Goal: Task Accomplishment & Management: Complete application form

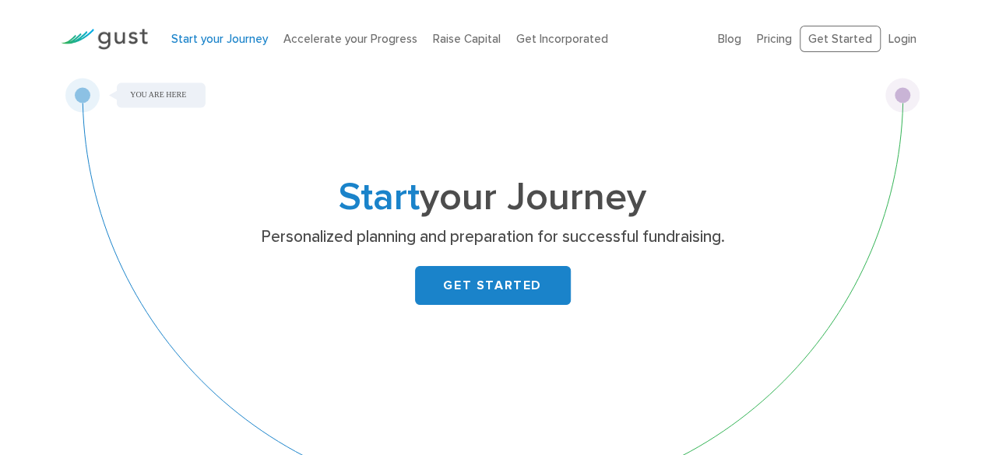
click at [480, 282] on link "GET STARTED" at bounding box center [493, 285] width 156 height 39
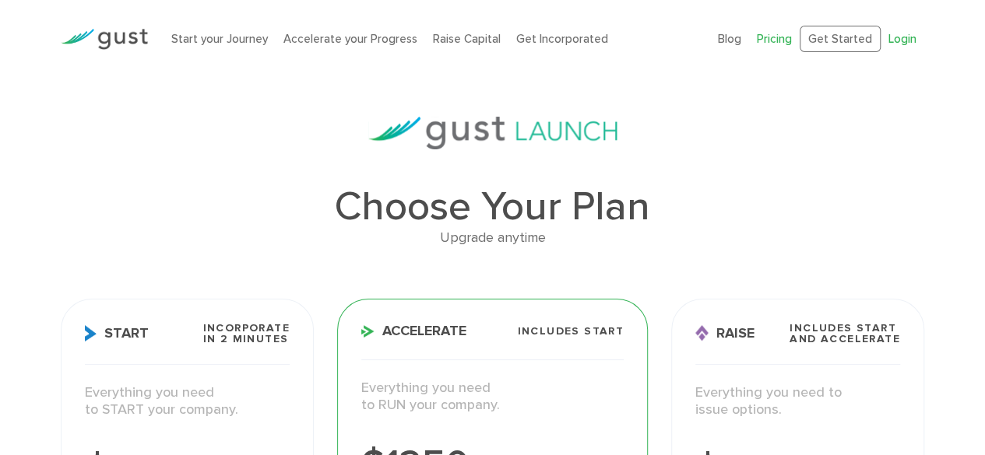
click at [903, 37] on link "Login" at bounding box center [902, 39] width 28 height 14
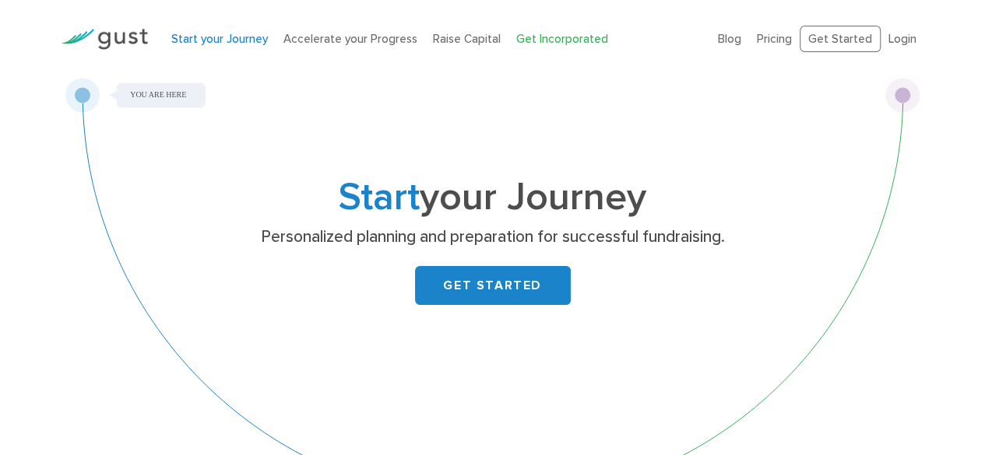
click at [557, 38] on link "Get Incorporated" at bounding box center [562, 39] width 92 height 14
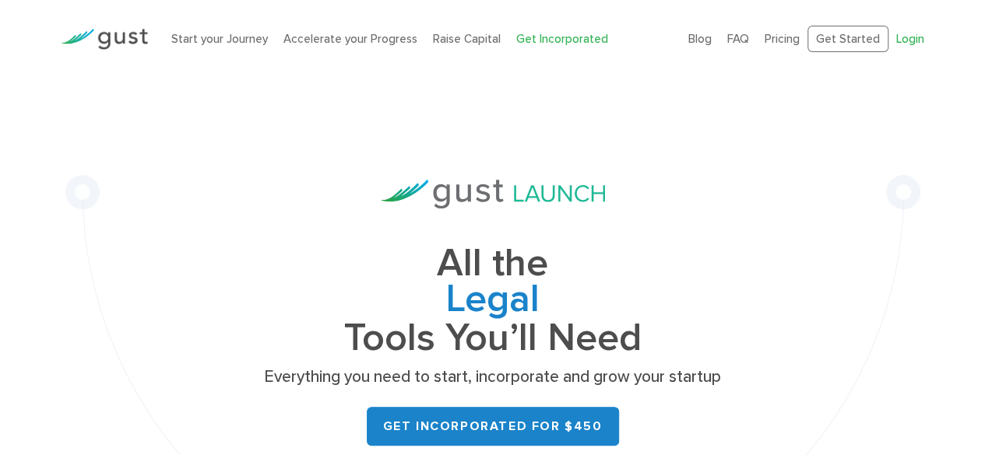
click at [909, 40] on link "Login" at bounding box center [910, 39] width 28 height 14
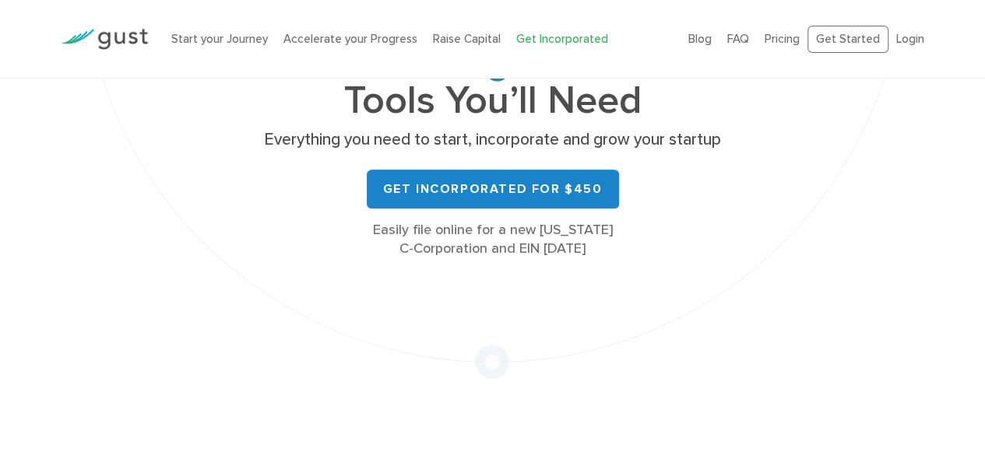
scroll to position [212, 0]
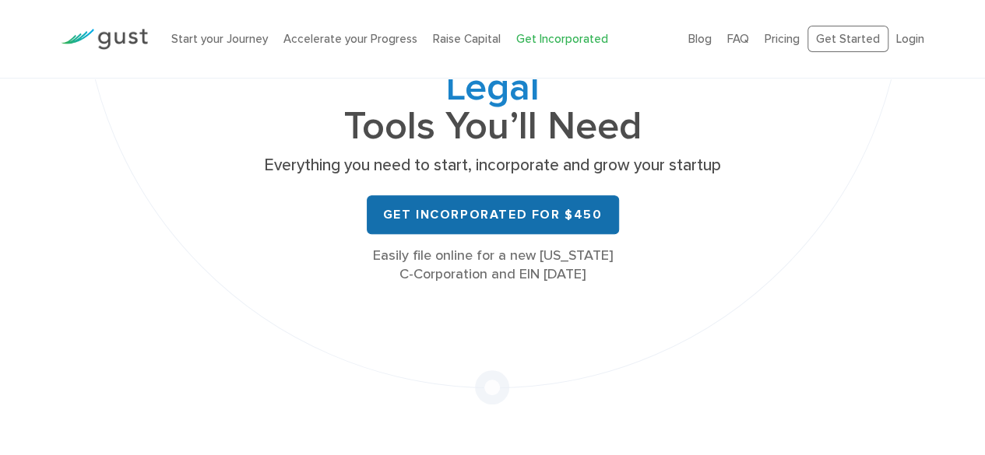
click at [473, 203] on link "Get Incorporated for $450" at bounding box center [493, 214] width 252 height 39
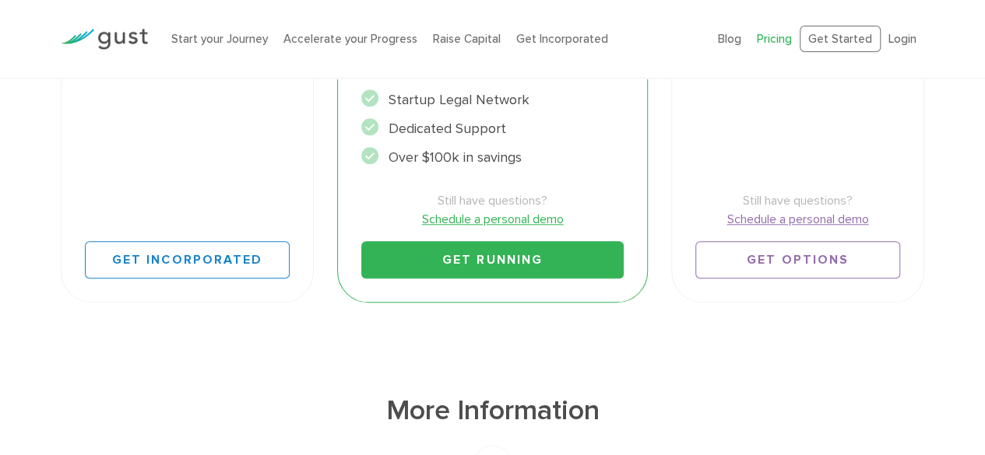
scroll to position [679, 0]
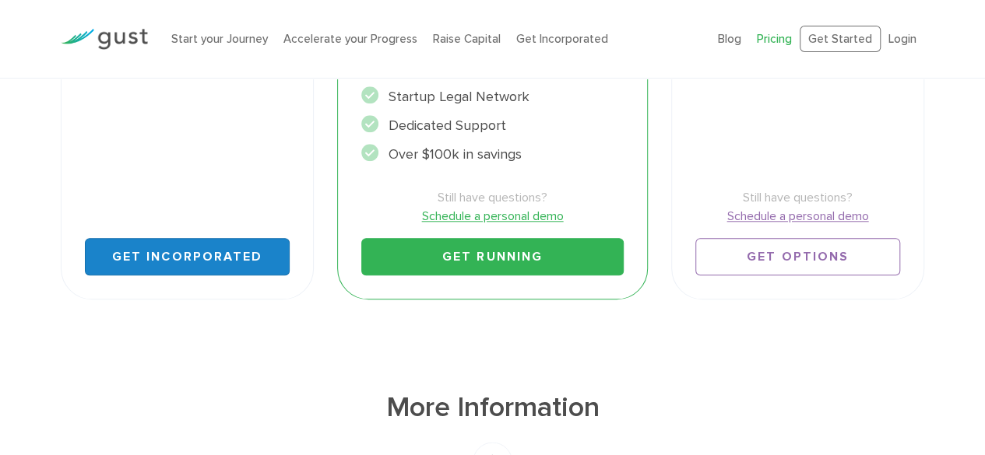
click at [203, 257] on link "Get Incorporated" at bounding box center [187, 256] width 205 height 37
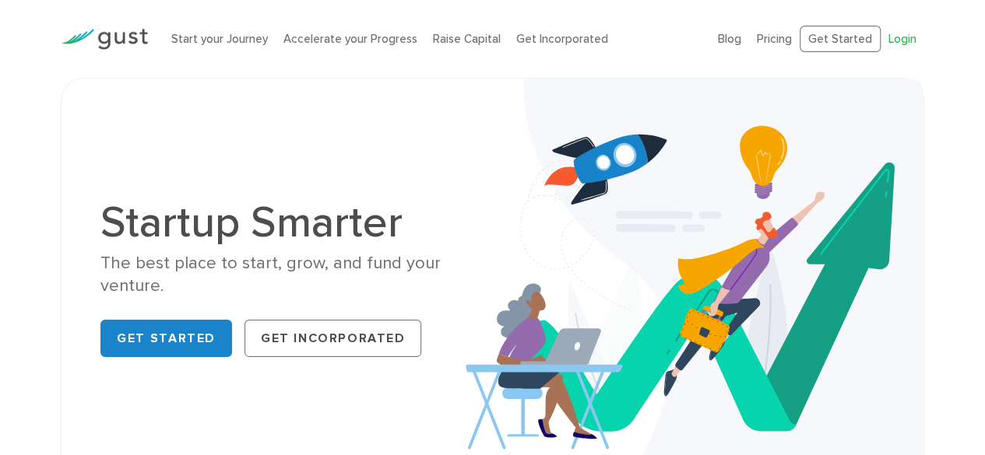
click at [905, 37] on link "Login" at bounding box center [902, 39] width 28 height 14
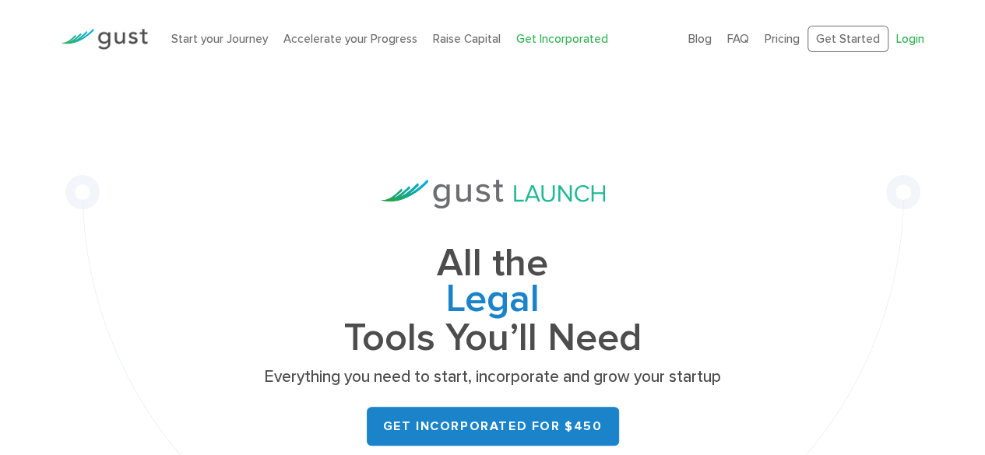
click at [903, 43] on link "Login" at bounding box center [910, 39] width 28 height 14
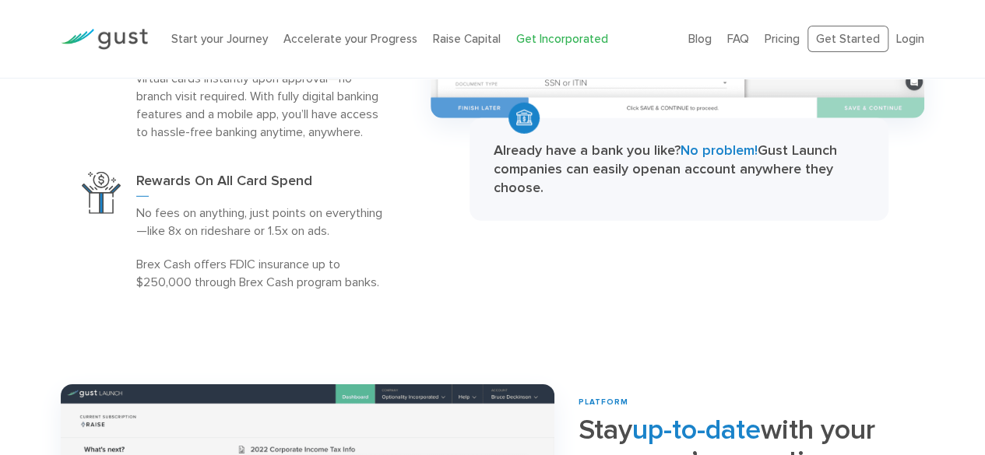
scroll to position [1858, 0]
